Goal: Check status: Check status

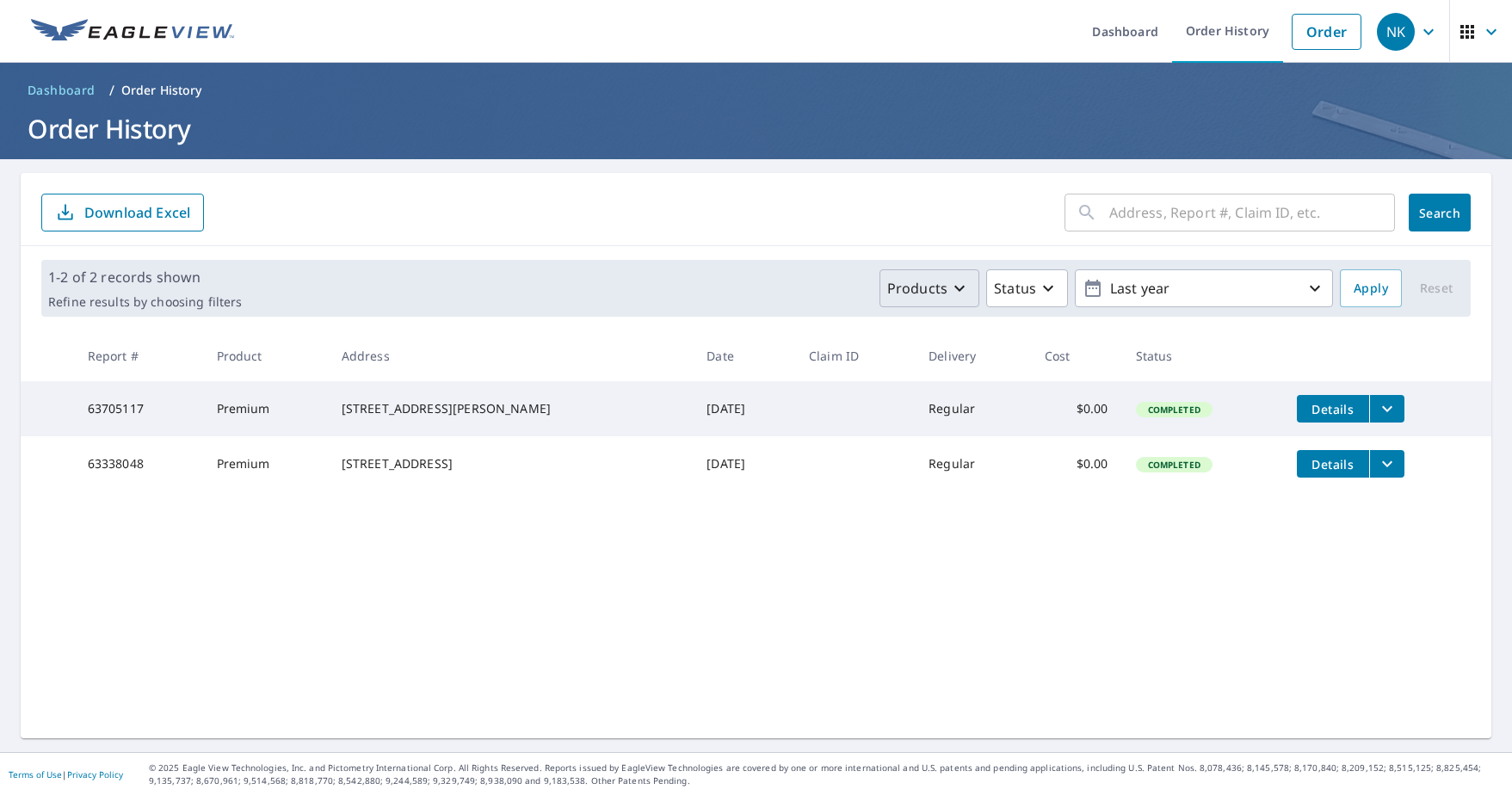
click at [923, 293] on p "Products" at bounding box center [916, 288] width 60 height 21
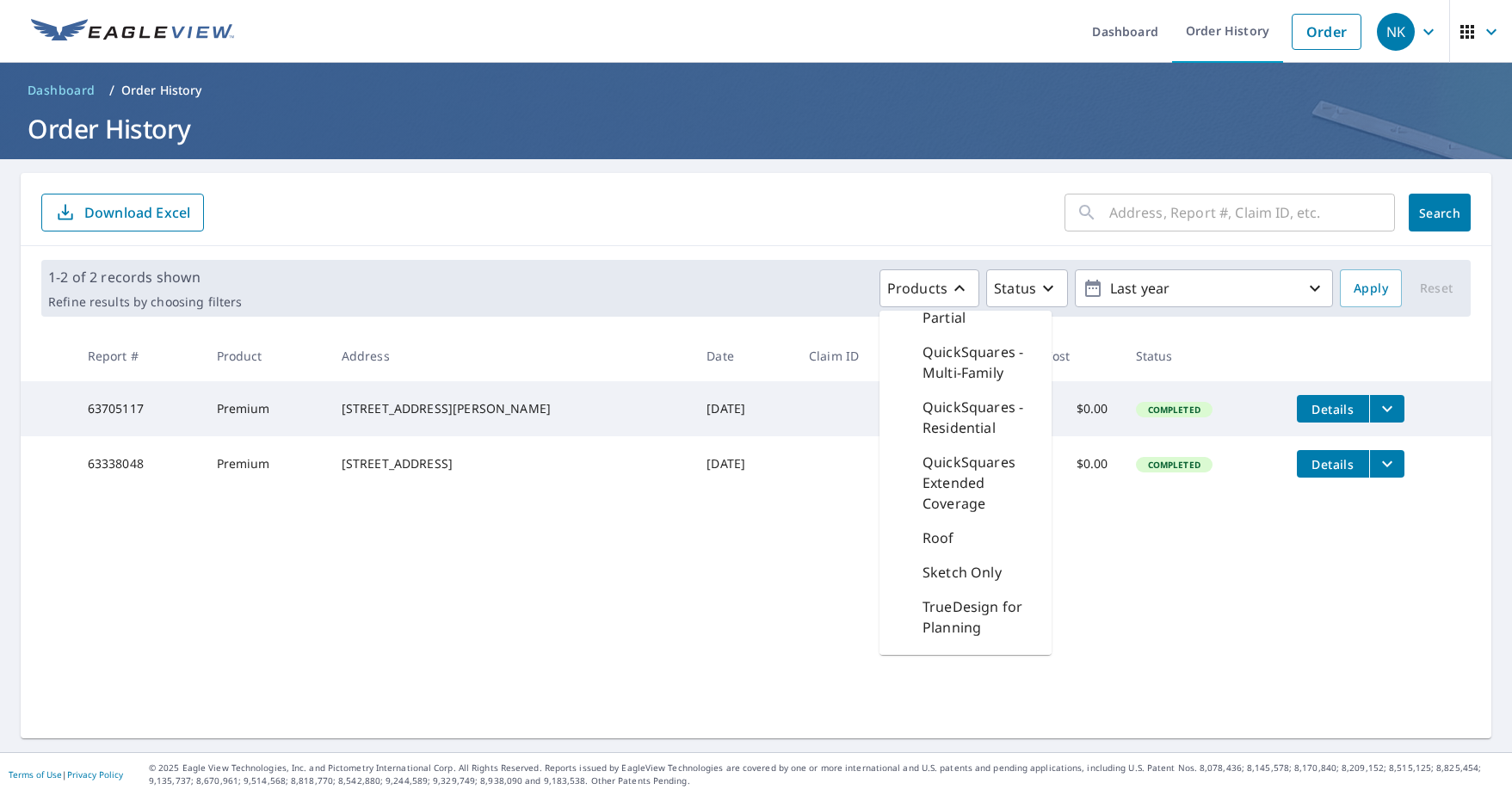
scroll to position [1021, 0]
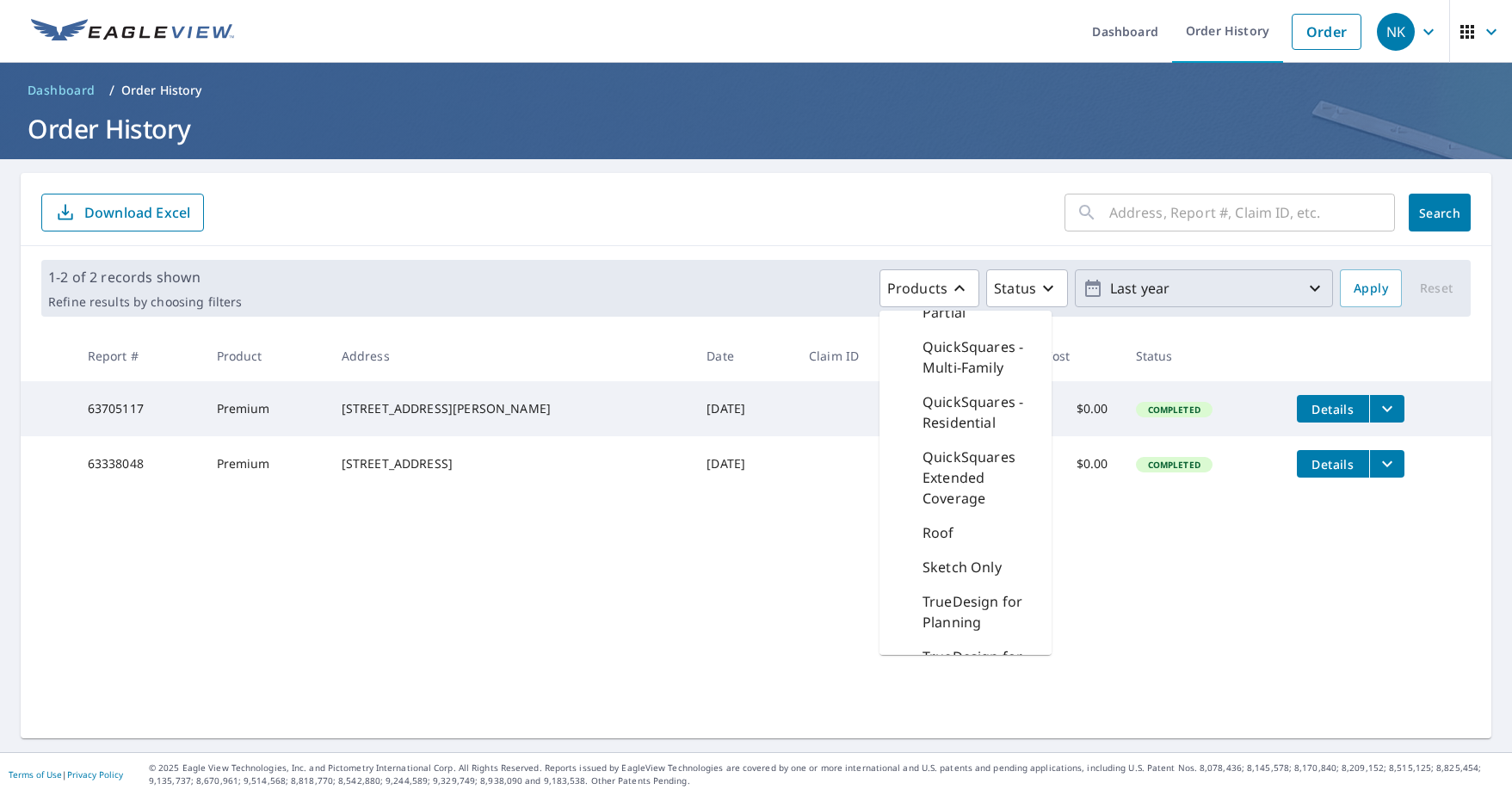
click at [1230, 292] on p "Last year" at bounding box center [1204, 289] width 201 height 30
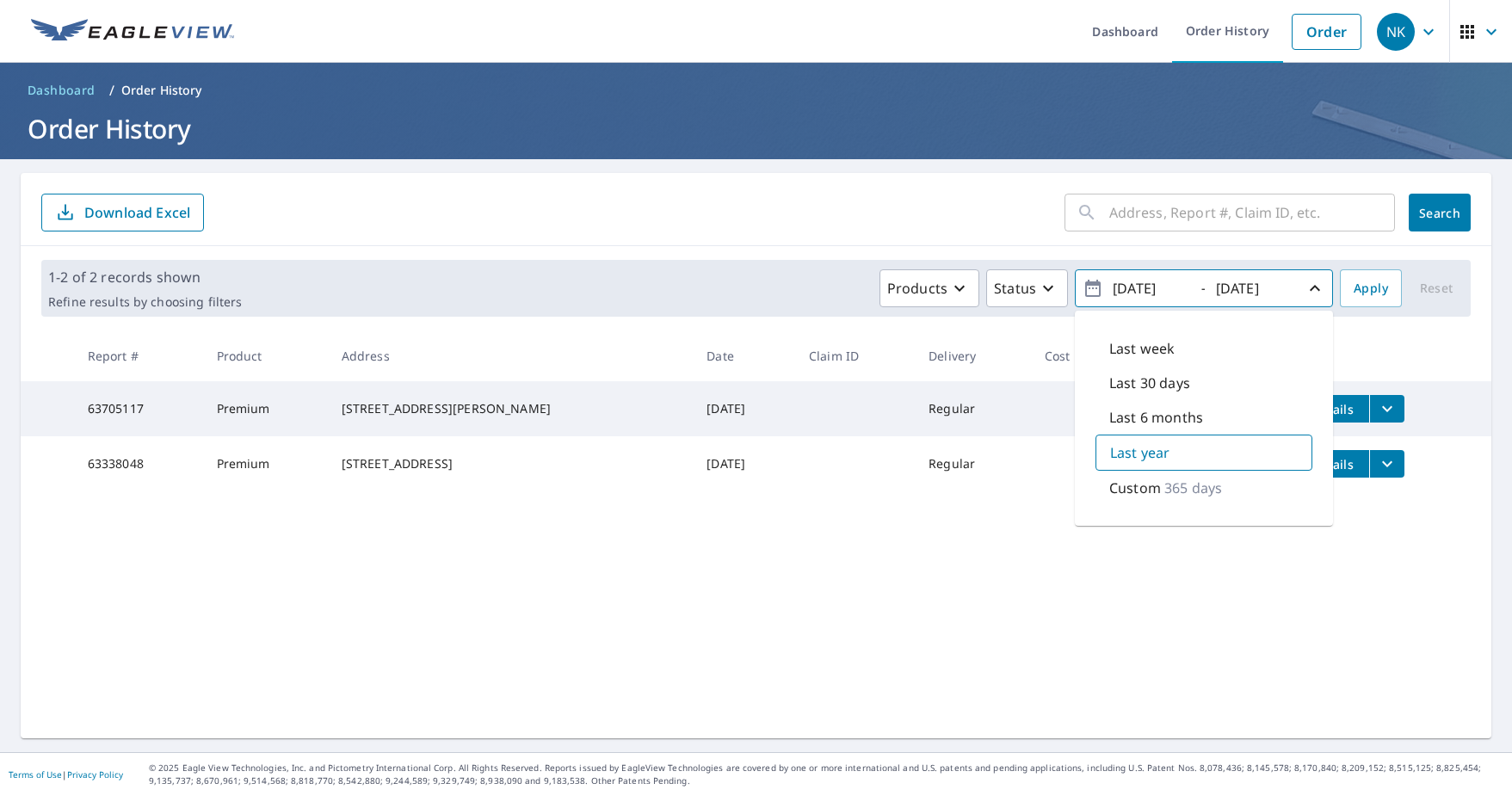
click at [900, 212] on form "​ Search Download Excel" at bounding box center [756, 213] width 1430 height 38
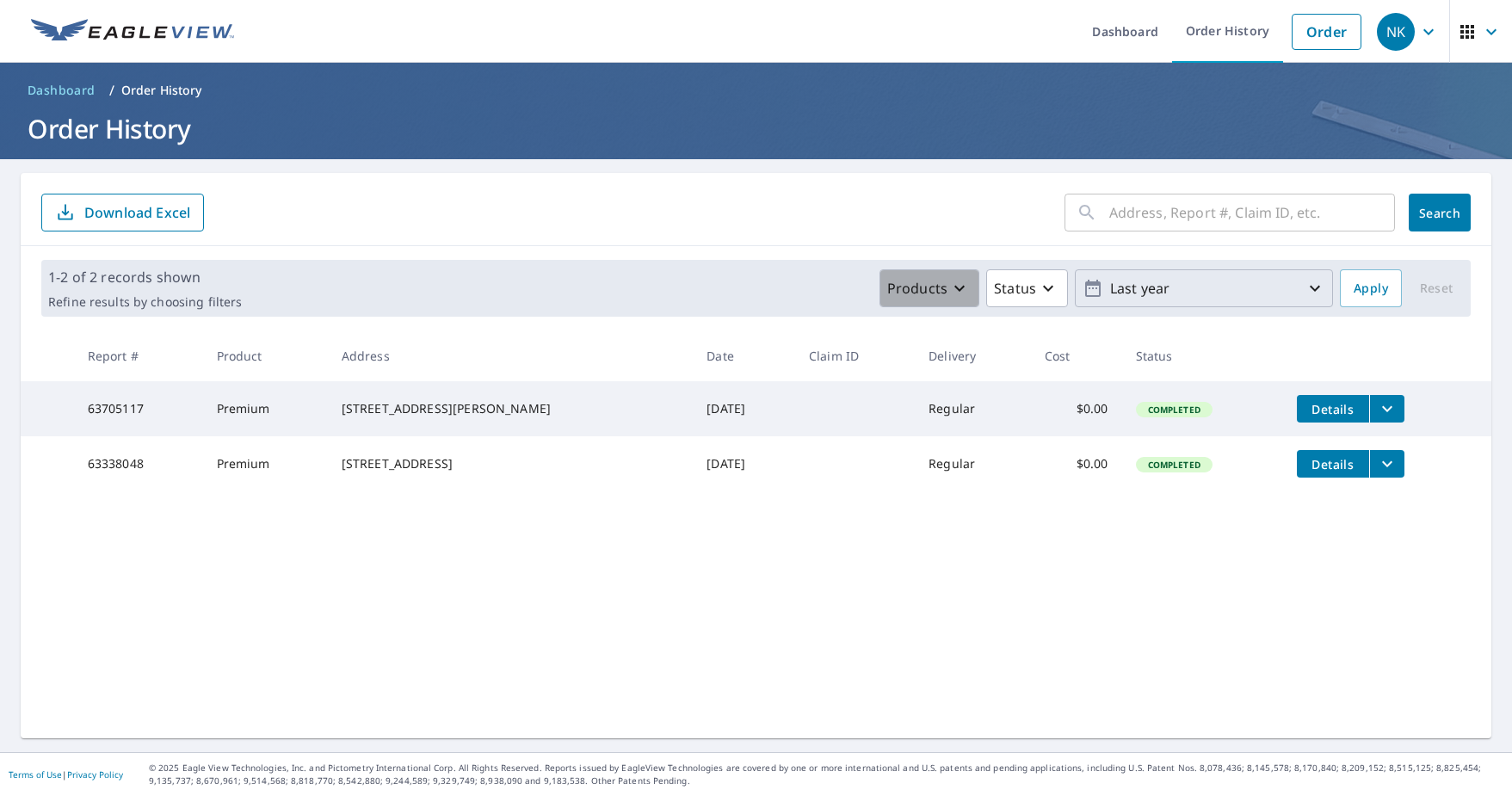
click at [952, 288] on icon "button" at bounding box center [959, 288] width 21 height 21
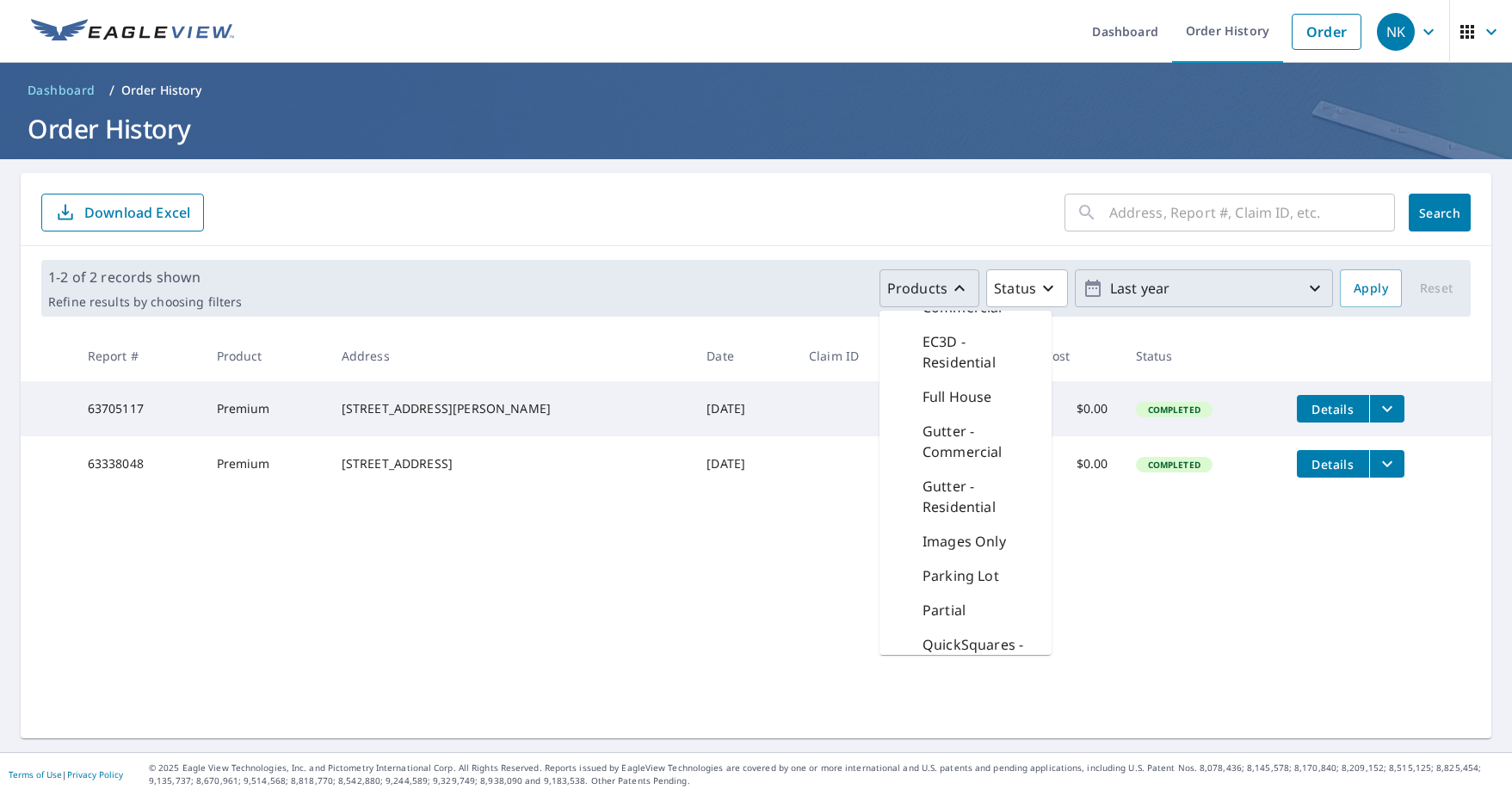
scroll to position [706, 0]
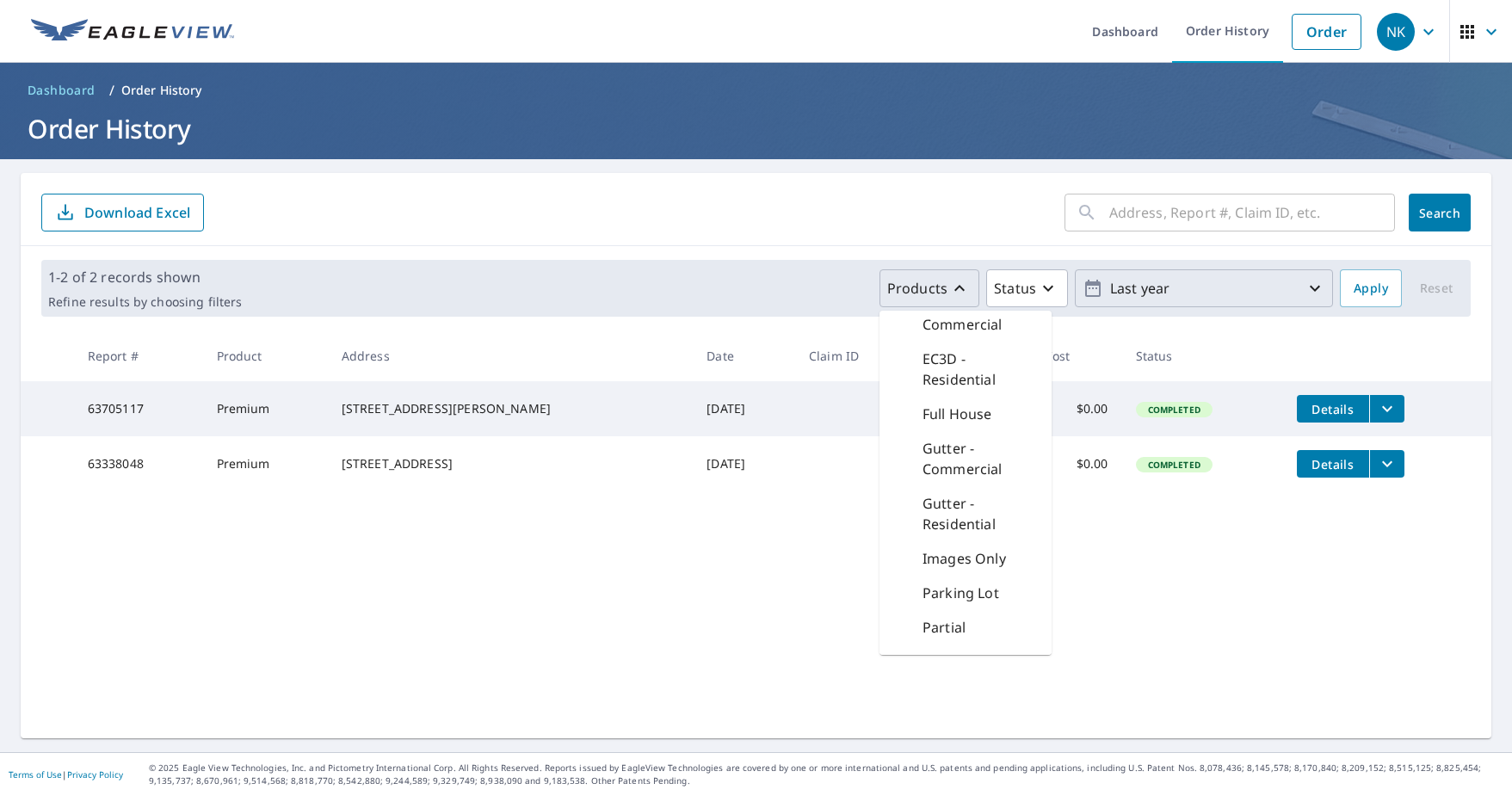
click at [744, 611] on div "​ Search Download Excel 1-2 of 2 records shown Refine results by choosing filte…" at bounding box center [756, 455] width 1471 height 565
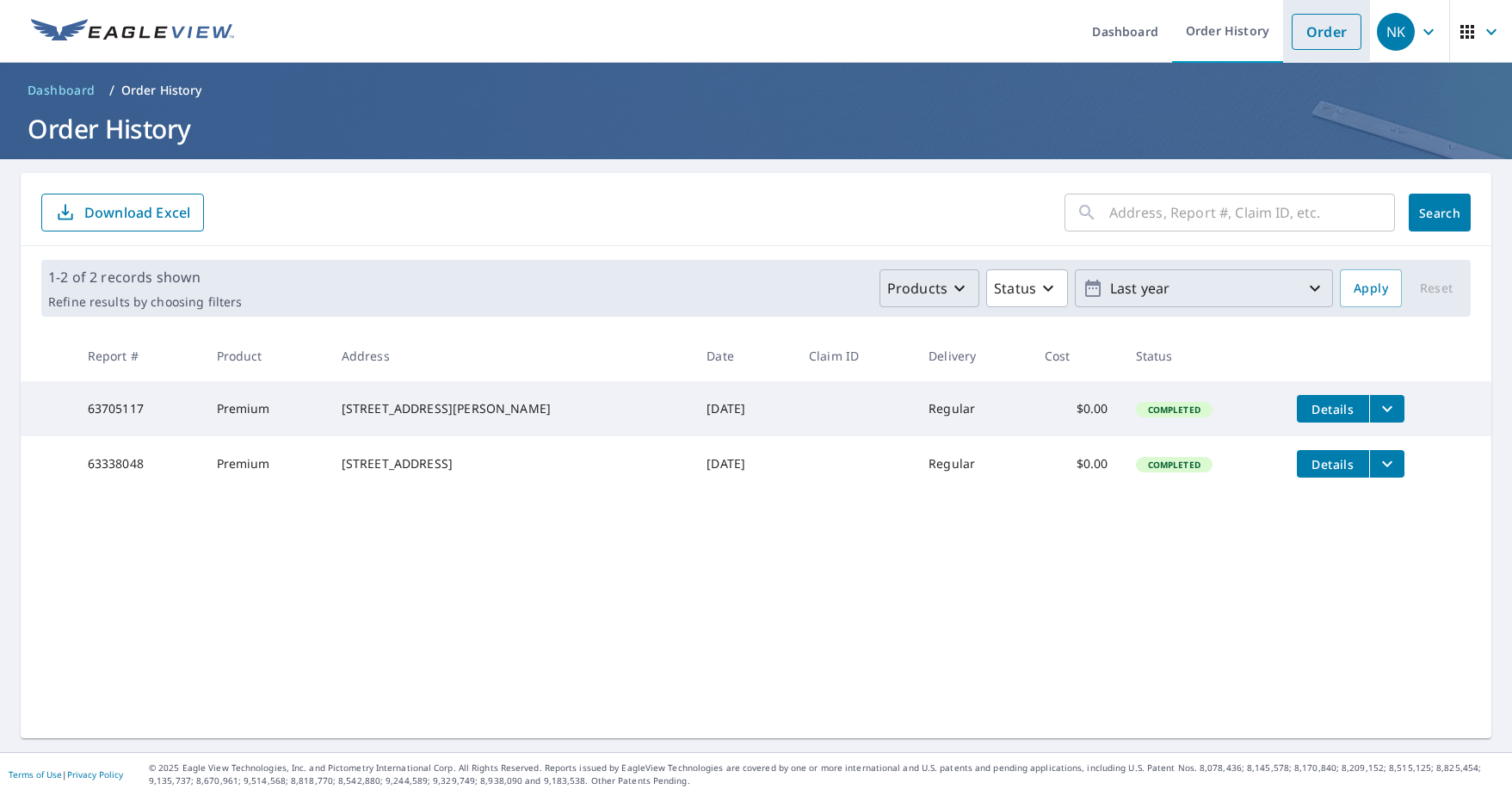
click at [1337, 23] on link "Order" at bounding box center [1327, 31] width 70 height 36
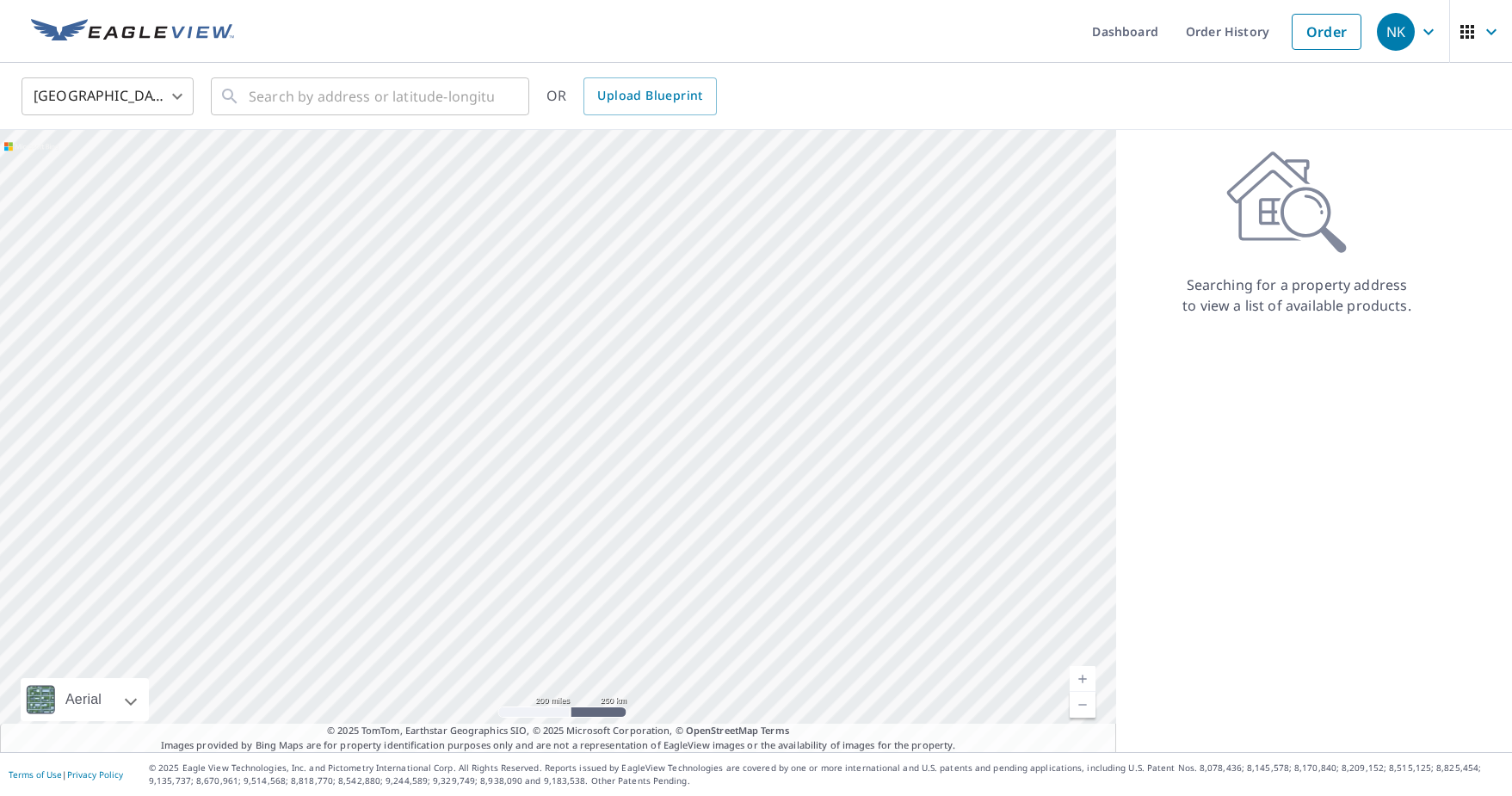
click at [822, 529] on div at bounding box center [558, 441] width 1116 height 622
